Goal: Obtain resource: Obtain resource

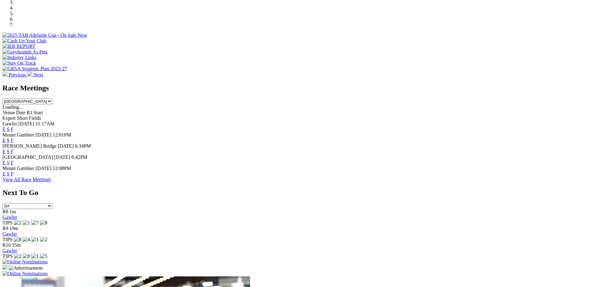
scroll to position [210, 0]
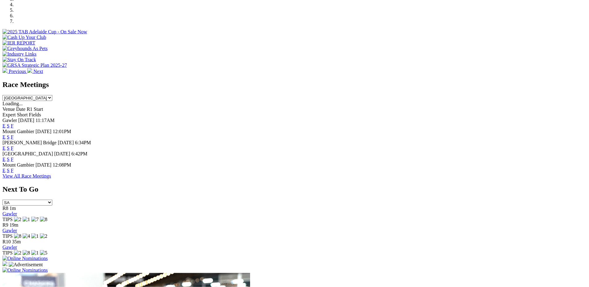
click at [14, 168] on link "F" at bounding box center [12, 170] width 3 height 5
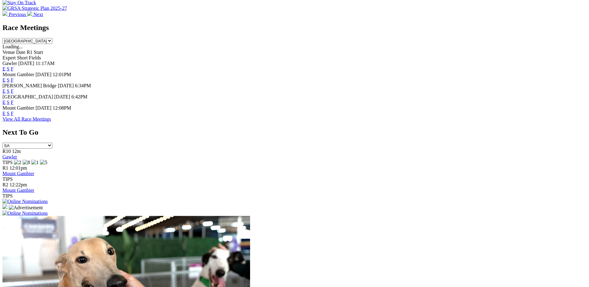
scroll to position [264, 0]
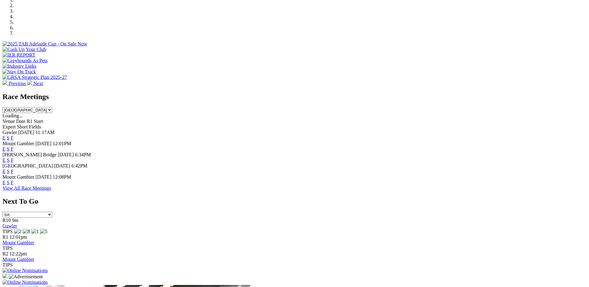
scroll to position [197, 0]
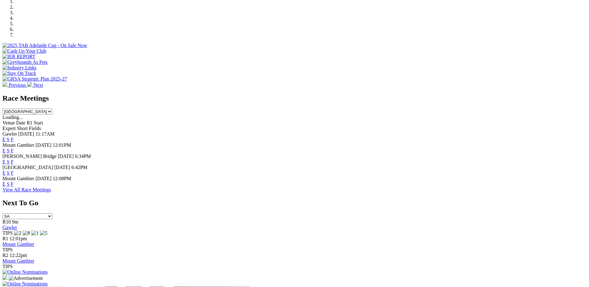
click at [14, 148] on link "F" at bounding box center [12, 150] width 3 height 5
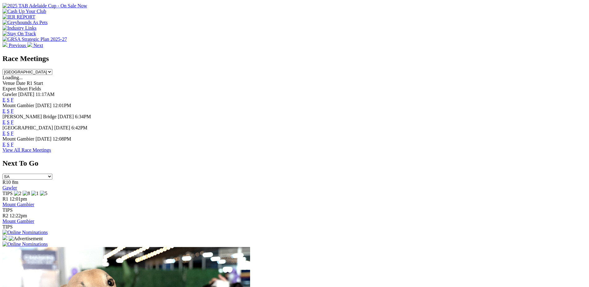
scroll to position [293, 0]
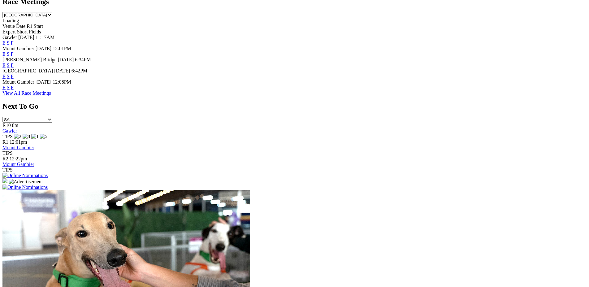
click at [14, 85] on link "F" at bounding box center [12, 87] width 3 height 5
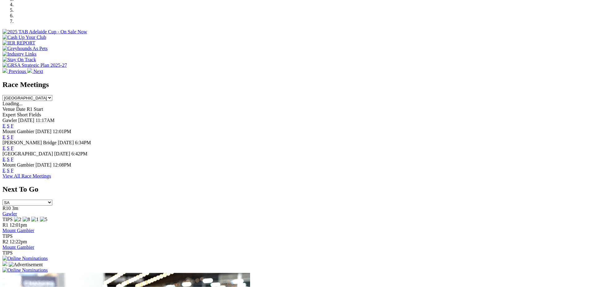
scroll to position [216, 0]
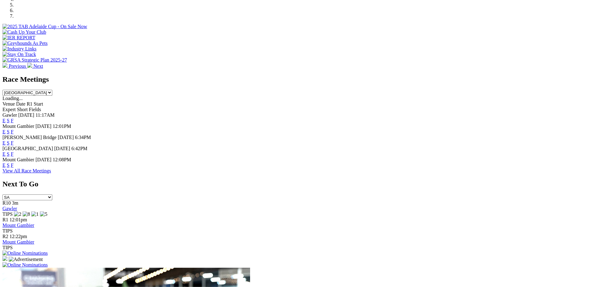
click at [6, 162] on link "E" at bounding box center [3, 164] width 3 height 5
